Goal: Task Accomplishment & Management: Use online tool/utility

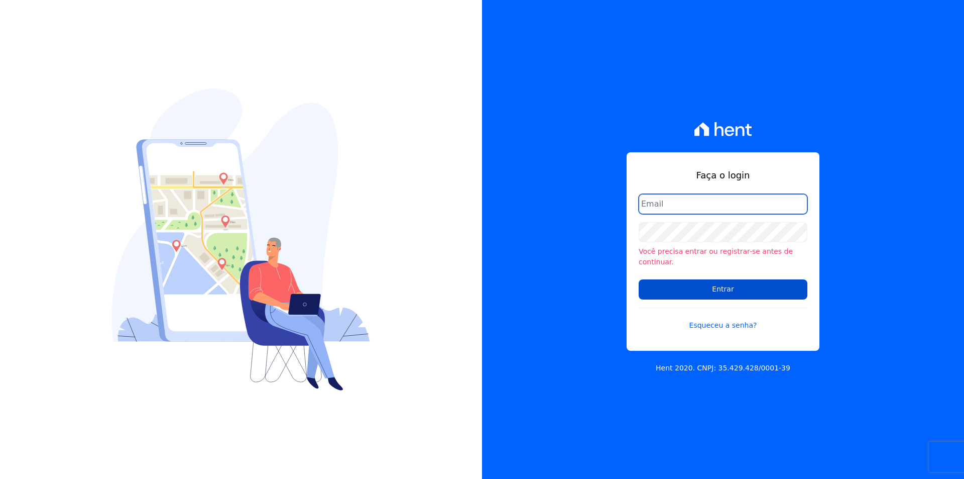
type input "sandraaquino@graficoltda.com.br"
click at [699, 280] on input "Entrar" at bounding box center [723, 289] width 169 height 20
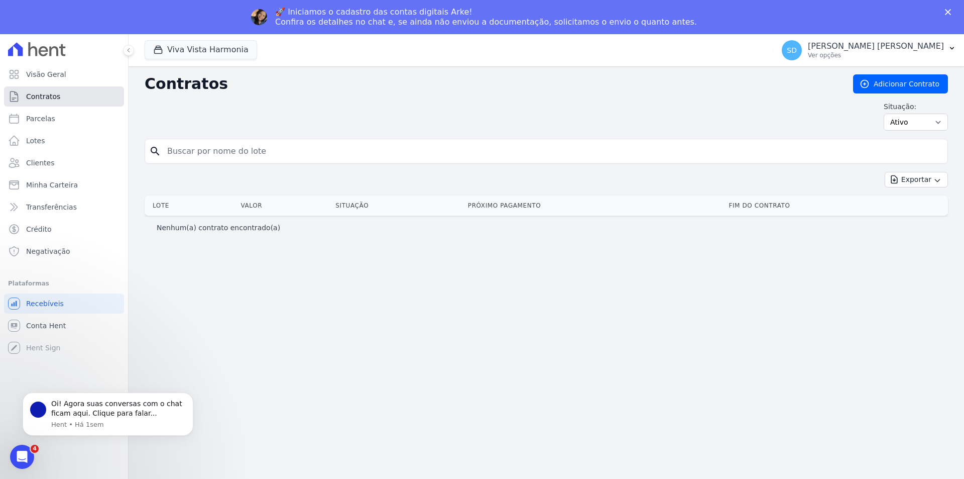
click at [45, 99] on span "Contratos" at bounding box center [43, 96] width 34 height 10
click at [33, 120] on span "Parcelas" at bounding box center [40, 119] width 29 height 10
select select
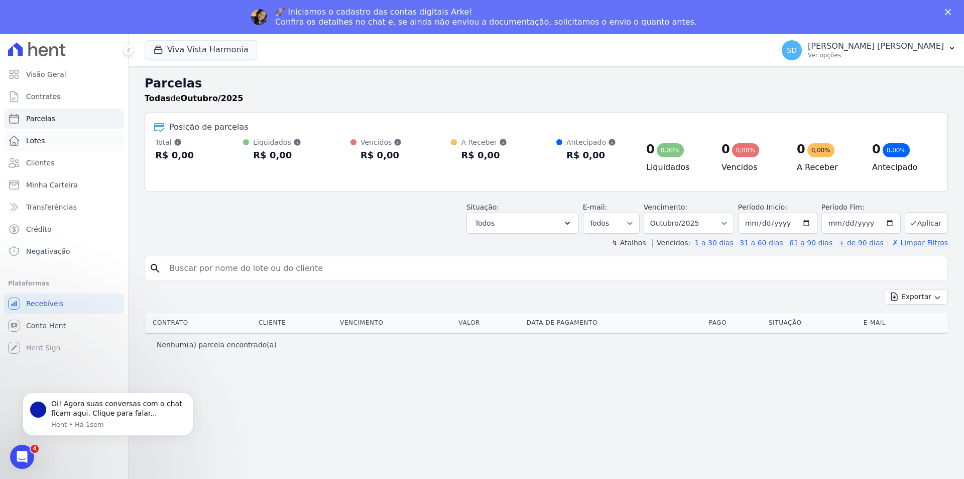
click at [30, 140] on span "Lotes" at bounding box center [35, 141] width 19 height 10
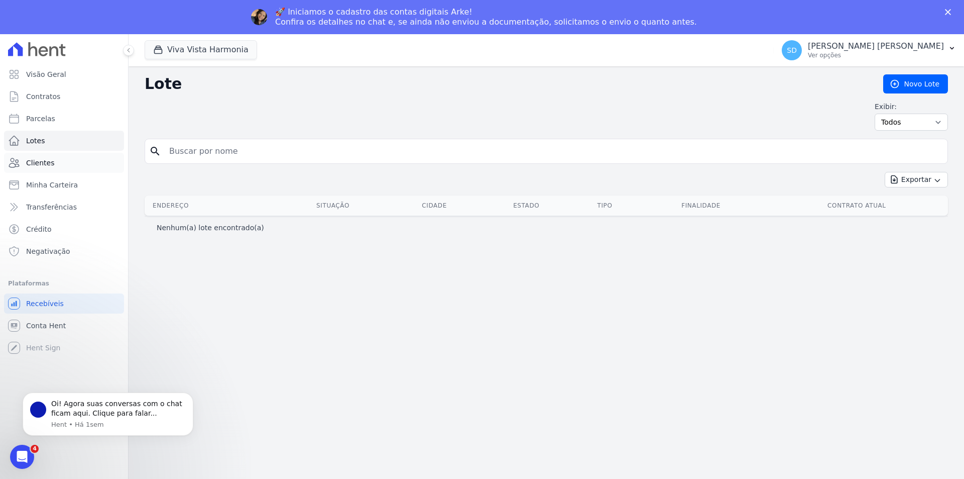
click at [36, 163] on span "Clientes" at bounding box center [40, 163] width 28 height 10
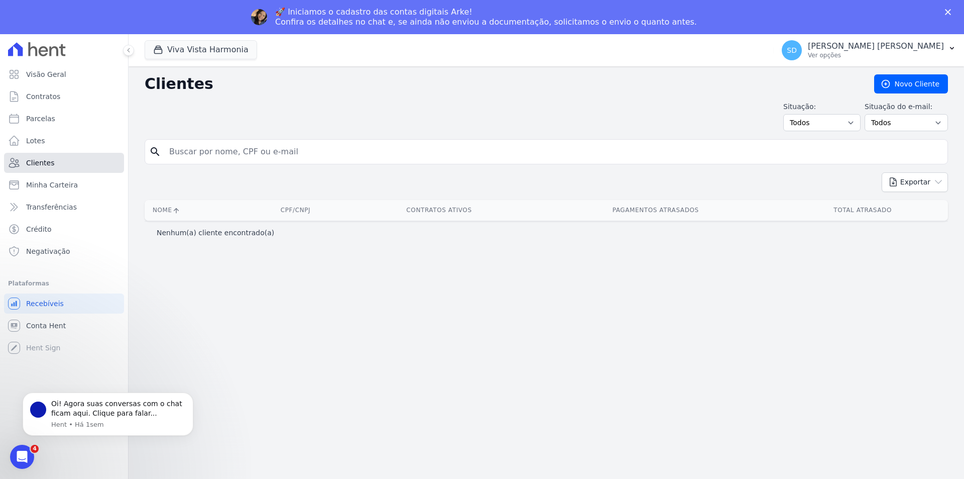
click at [35, 160] on span "Clientes" at bounding box center [40, 163] width 28 height 10
click at [53, 212] on link "Transferências" at bounding box center [64, 207] width 120 height 20
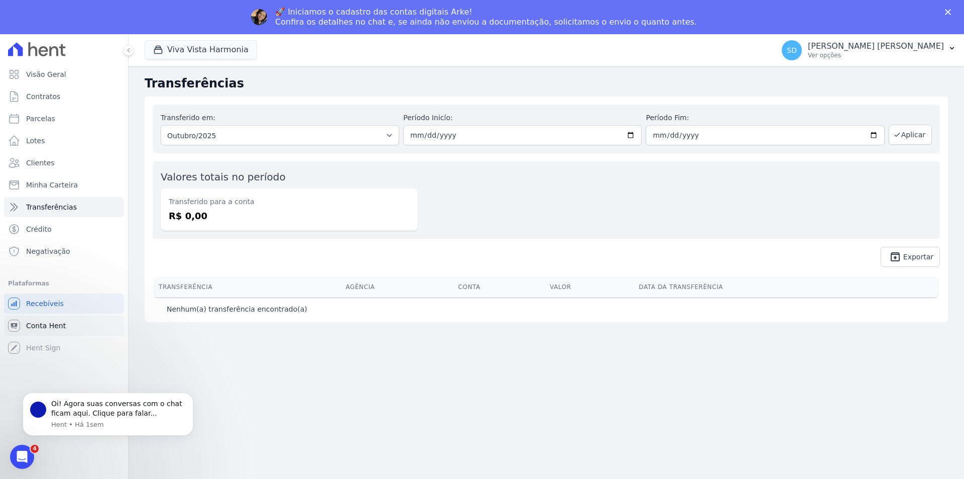
click at [45, 328] on span "Conta Hent" at bounding box center [46, 325] width 40 height 10
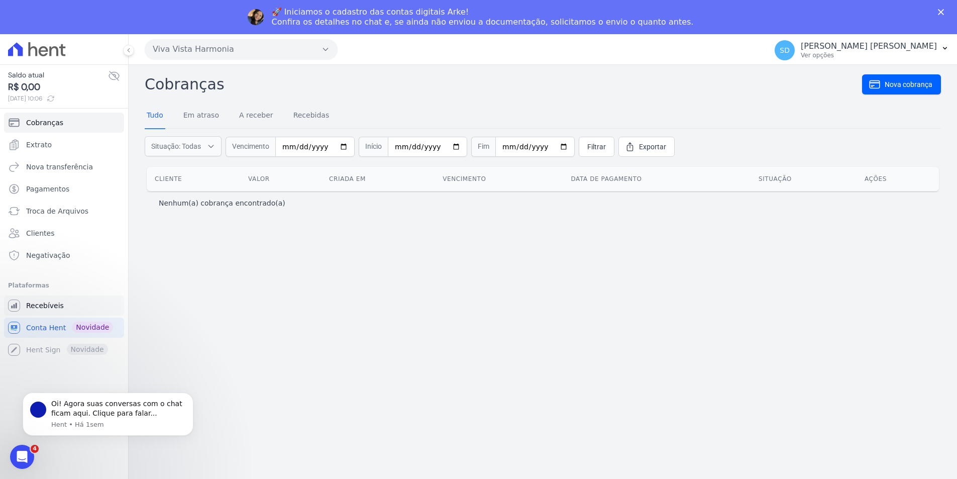
click at [52, 308] on span "Recebíveis" at bounding box center [45, 305] width 38 height 10
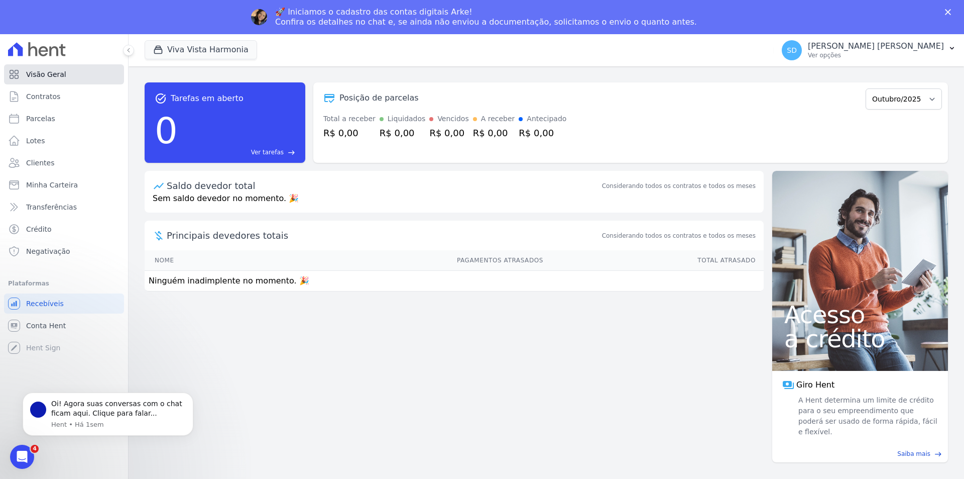
click at [48, 73] on span "Visão Geral" at bounding box center [46, 74] width 40 height 10
click at [951, 46] on icon "button" at bounding box center [952, 48] width 8 height 8
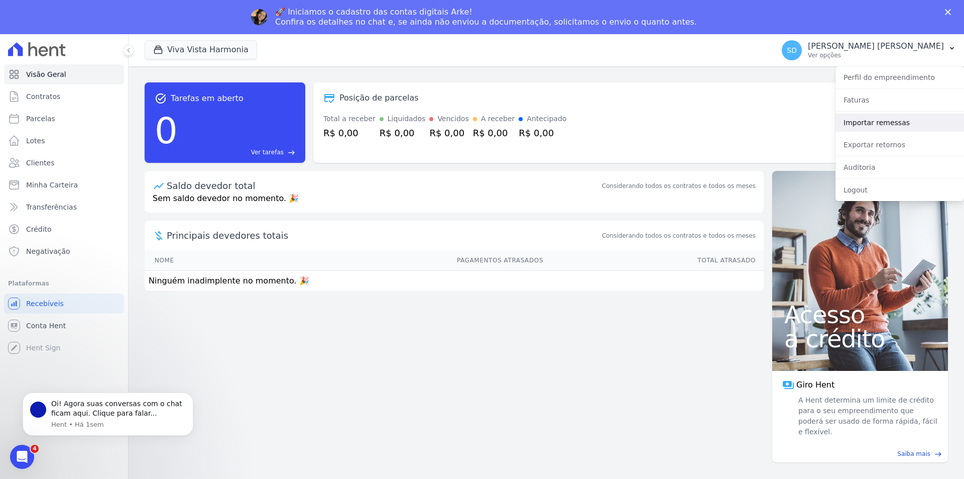
click at [875, 123] on link "Importar remessas" at bounding box center [900, 123] width 129 height 18
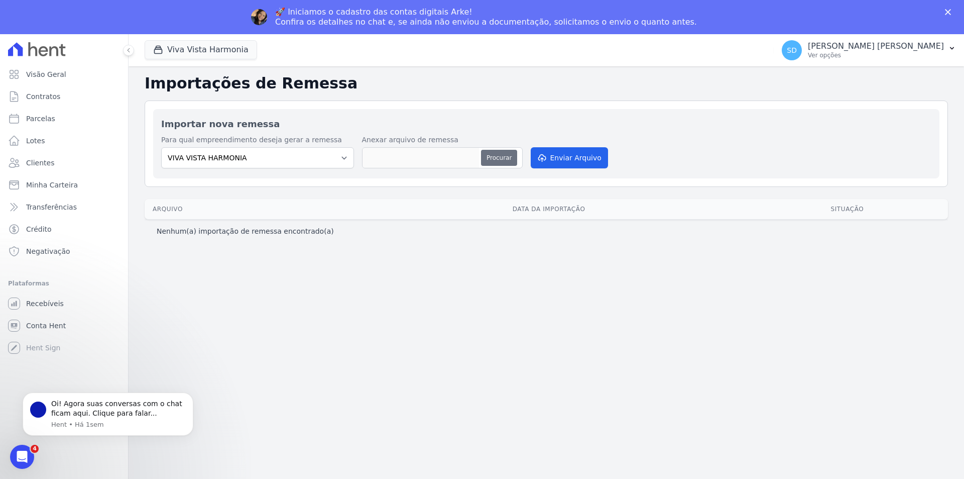
click at [506, 161] on button "Procurar" at bounding box center [499, 158] width 36 height 16
click at [505, 160] on button "Procurar" at bounding box center [499, 158] width 36 height 16
type input "51510.txt"
click at [565, 159] on button "Enviar Arquivo" at bounding box center [569, 157] width 77 height 21
